Goal: Information Seeking & Learning: Learn about a topic

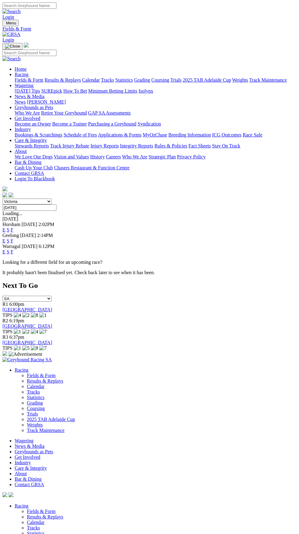
click at [56, 205] on input "Tuesday, 26 Aug 2025" at bounding box center [29, 208] width 54 height 6
click at [5, 24] on img "Toggle navigation" at bounding box center [5, 24] width 0 height 0
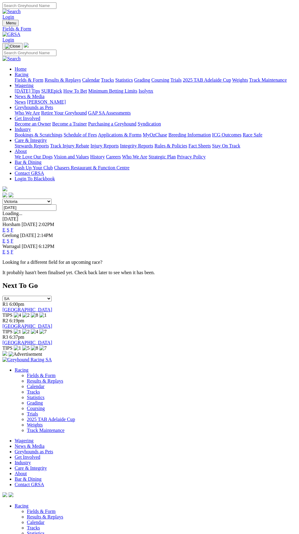
click at [43, 79] on link "Fields & Form" at bounding box center [29, 79] width 29 height 5
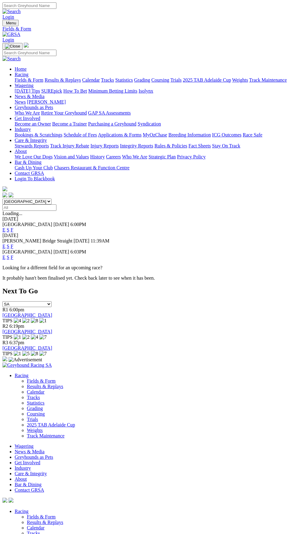
click at [52, 199] on select "South Australia New South Wales Northern Territory Queensland Tasmania Victoria…" at bounding box center [26, 202] width 49 height 6
click at [5, 227] on link "E" at bounding box center [3, 229] width 3 height 5
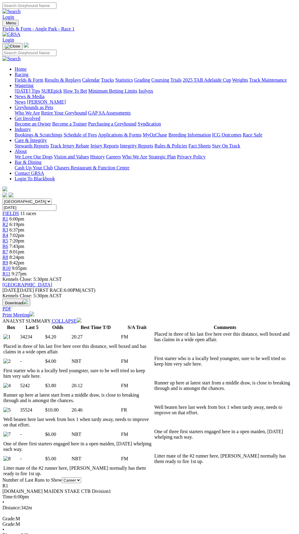
click at [8, 238] on span "R5" at bounding box center [5, 240] width 6 height 5
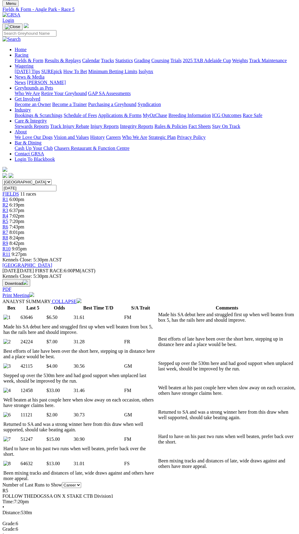
scroll to position [23, 0]
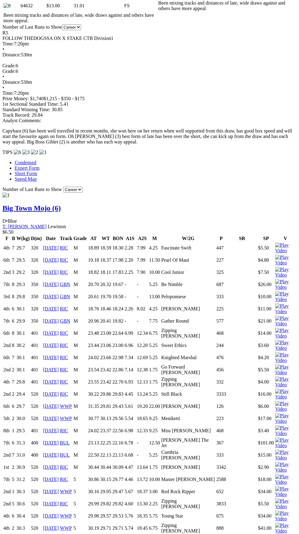
scroll to position [478, 0]
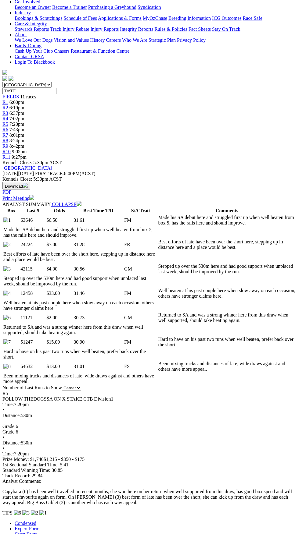
scroll to position [0, 0]
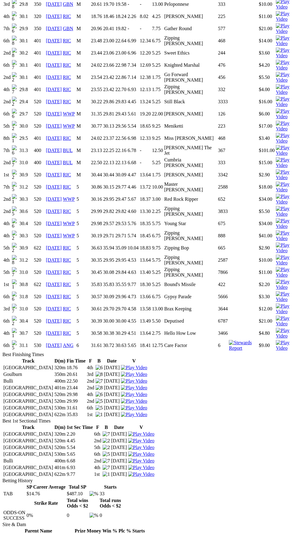
scroll to position [521, 0]
